Goal: Information Seeking & Learning: Learn about a topic

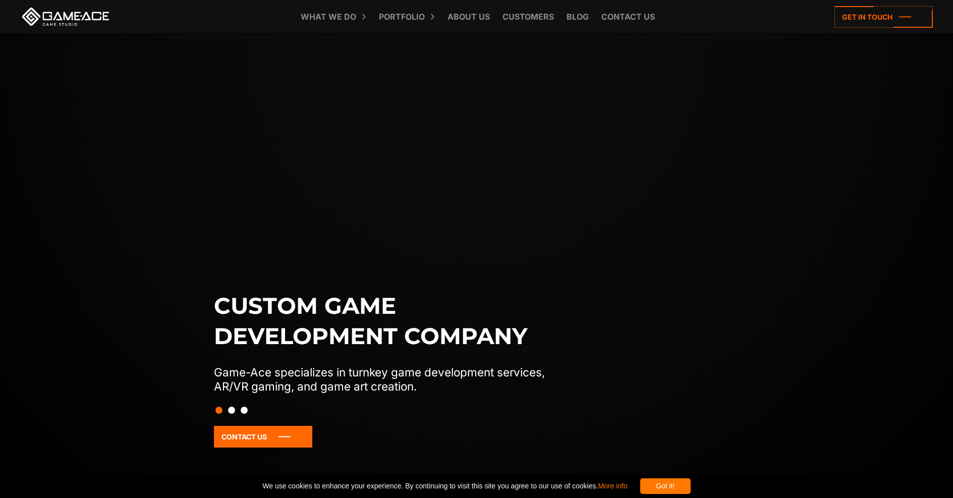
click at [682, 489] on div "Got it!" at bounding box center [665, 486] width 50 height 16
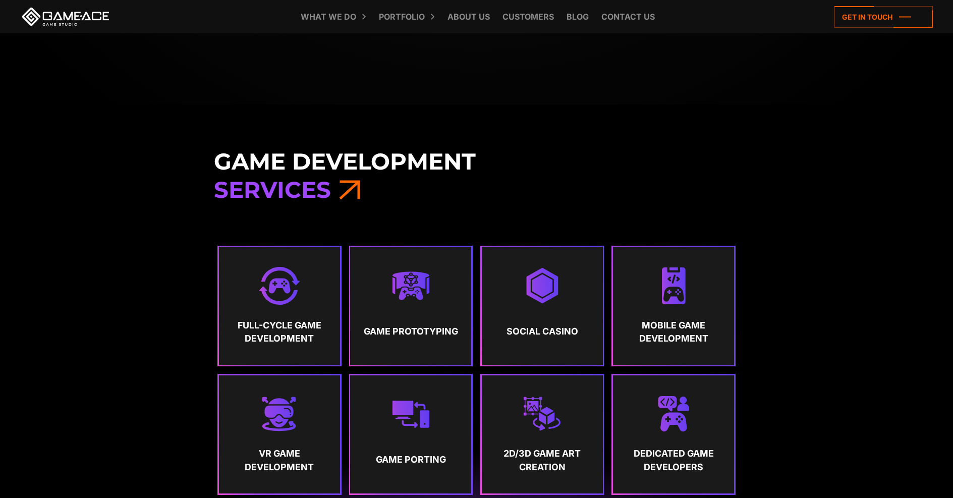
scroll to position [496, 0]
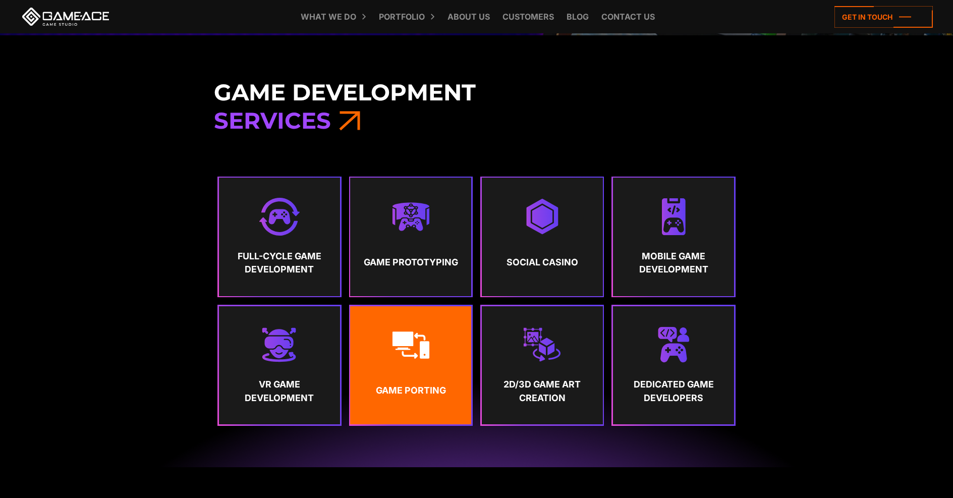
click at [415, 360] on img at bounding box center [411, 345] width 38 height 38
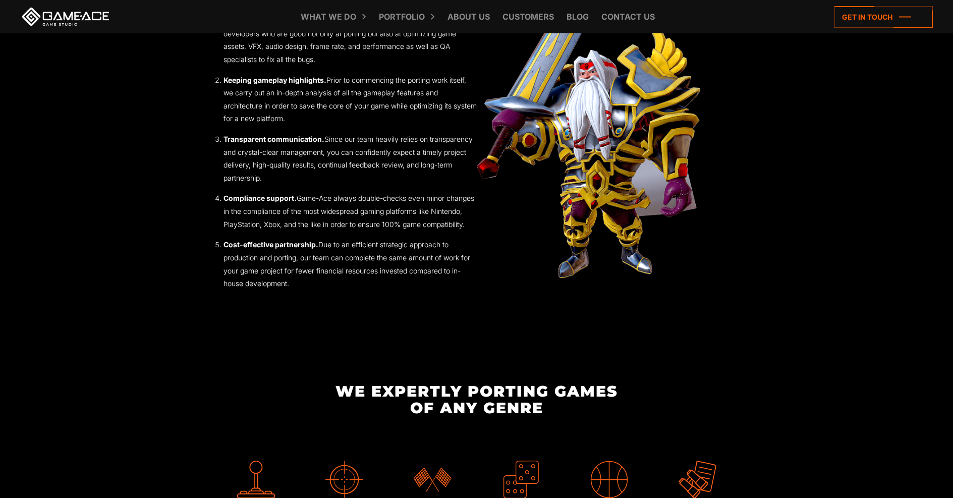
scroll to position [1310, 0]
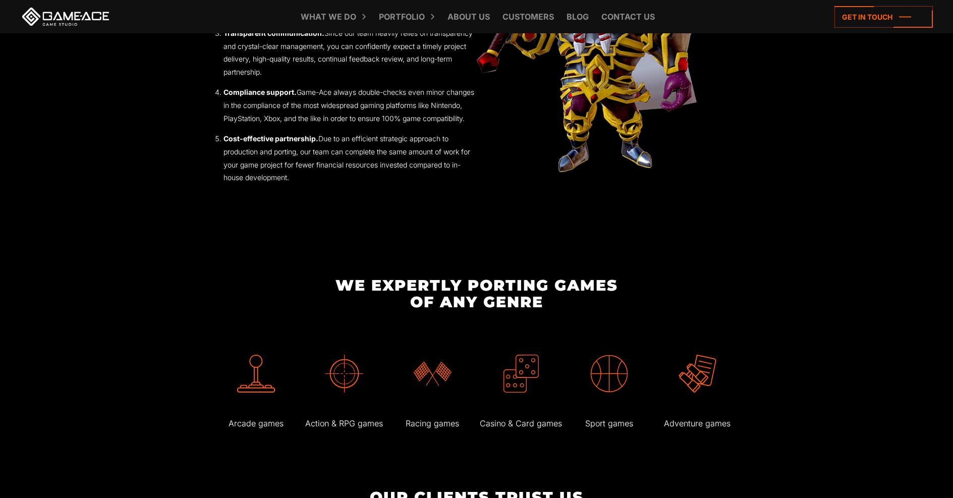
click at [519, 386] on img at bounding box center [521, 374] width 38 height 38
click at [514, 430] on p "Casino & Card games" at bounding box center [521, 423] width 82 height 15
click at [515, 384] on img at bounding box center [521, 374] width 38 height 38
click at [515, 383] on img at bounding box center [521, 374] width 38 height 38
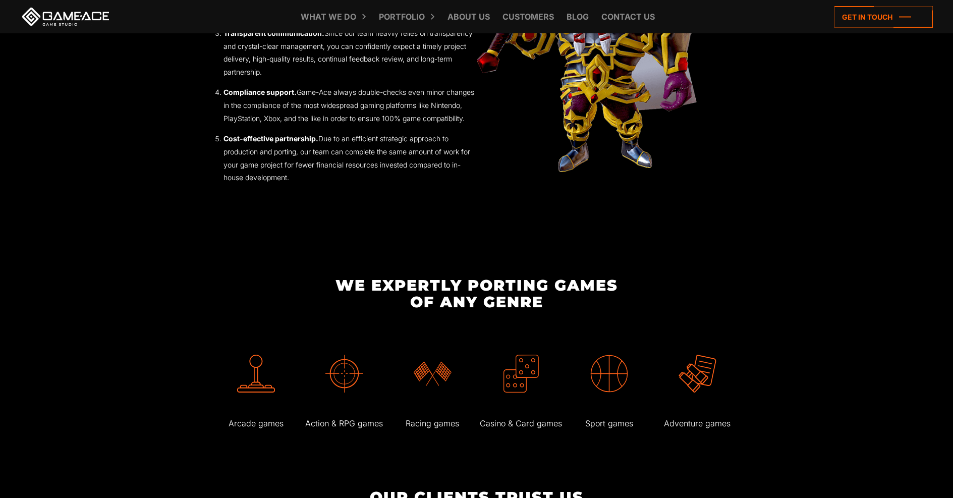
click at [520, 373] on img at bounding box center [521, 374] width 38 height 38
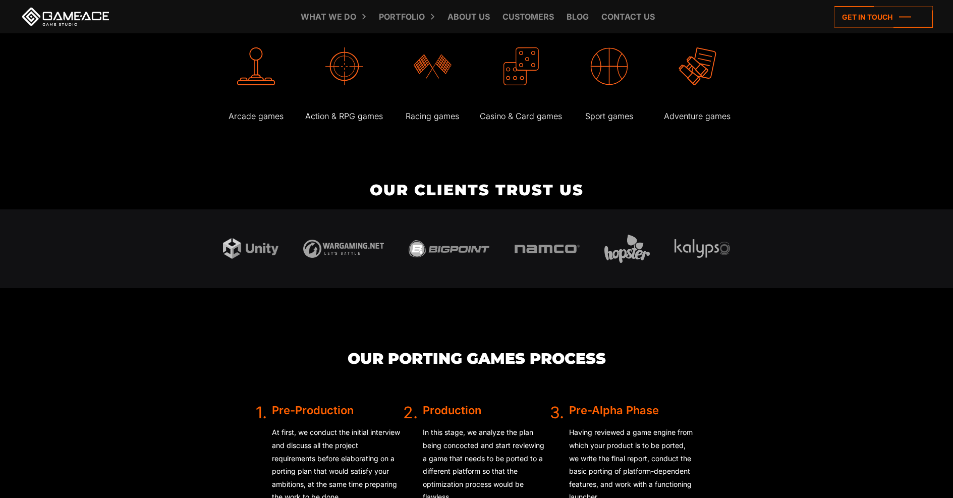
scroll to position [1578, 0]
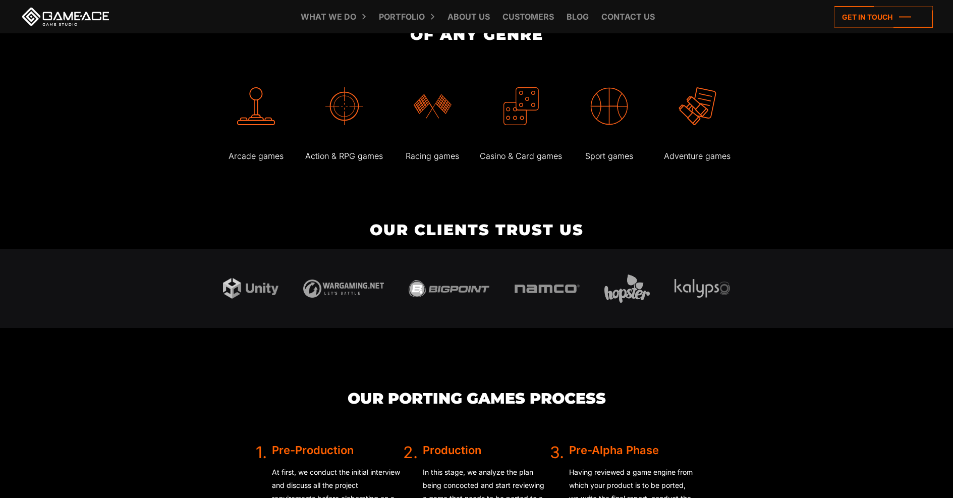
click at [513, 117] on img at bounding box center [521, 106] width 38 height 38
click at [516, 147] on div at bounding box center [521, 106] width 86 height 86
click at [515, 123] on img at bounding box center [521, 106] width 38 height 38
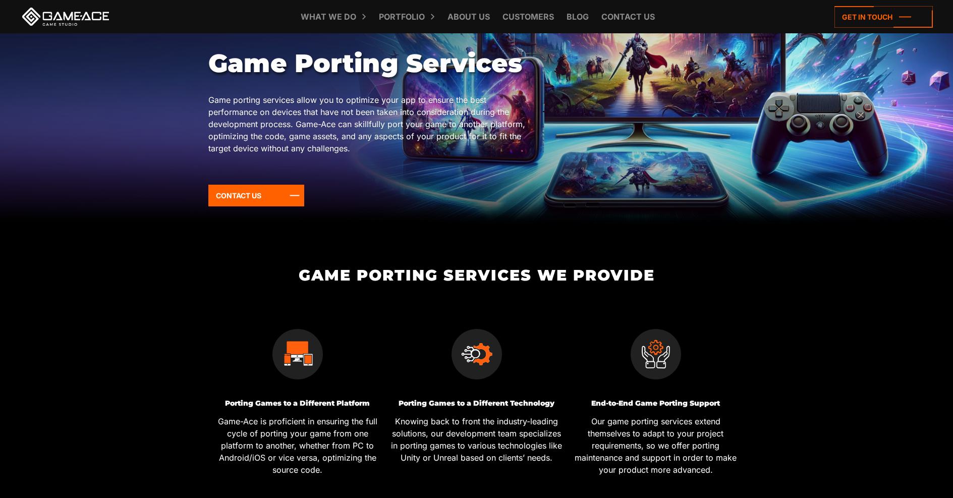
scroll to position [0, 0]
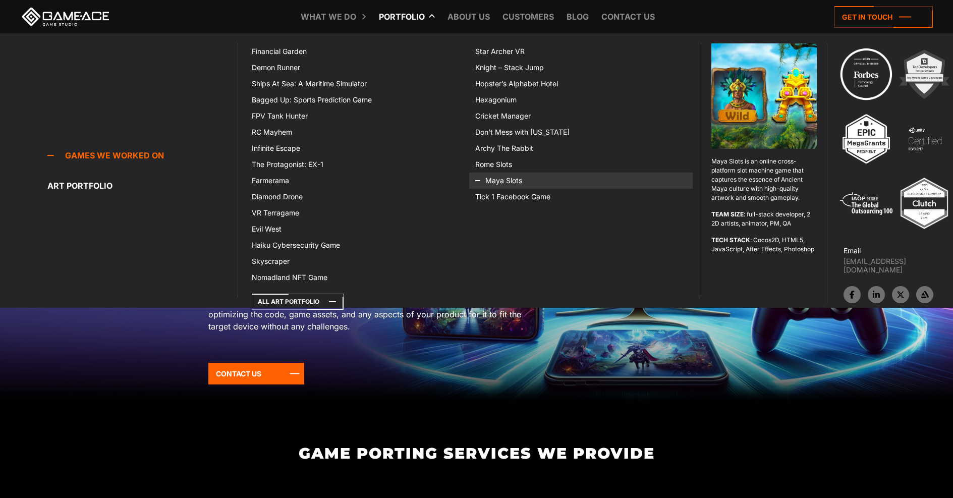
click at [501, 178] on link "Maya Slots" at bounding box center [581, 181] width 224 height 16
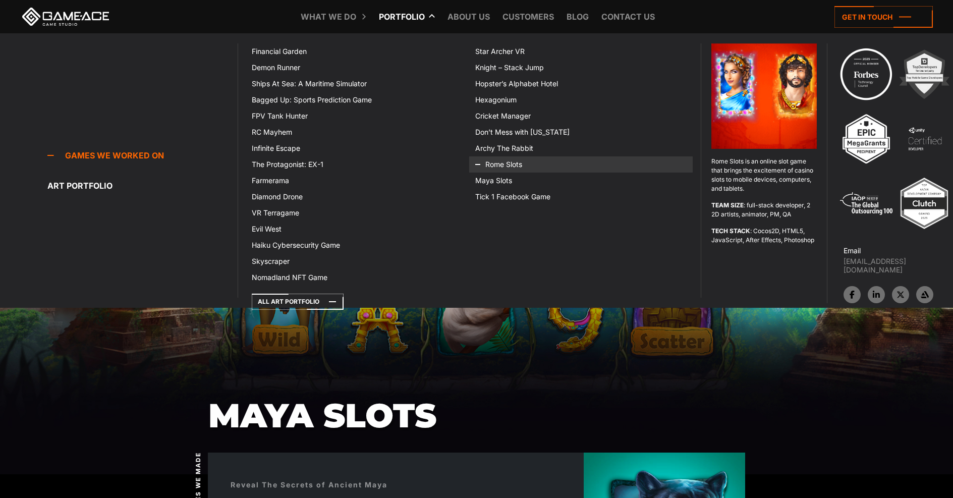
click at [503, 162] on link "Rome Slots" at bounding box center [581, 164] width 224 height 16
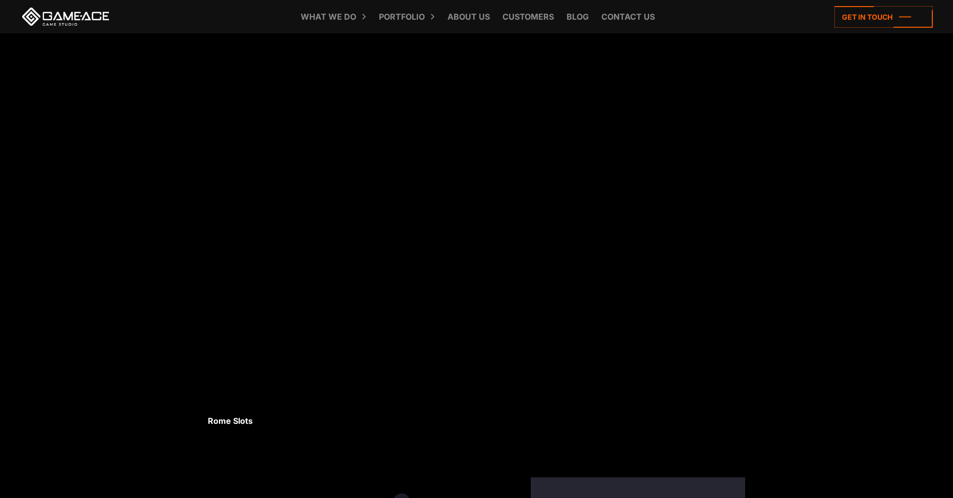
scroll to position [1317, 0]
